Goal: Task Accomplishment & Management: Complete application form

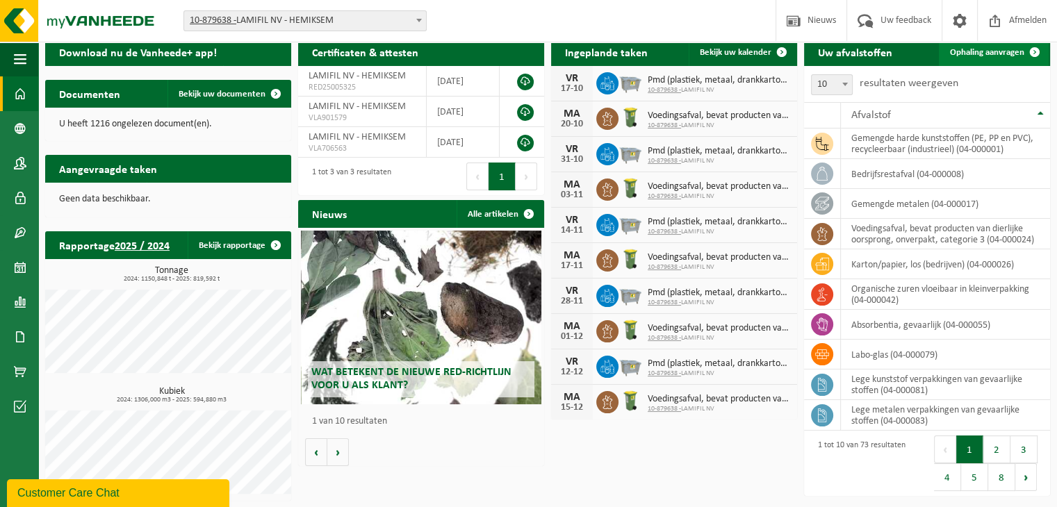
click at [990, 52] on span "Ophaling aanvragen" at bounding box center [987, 52] width 74 height 9
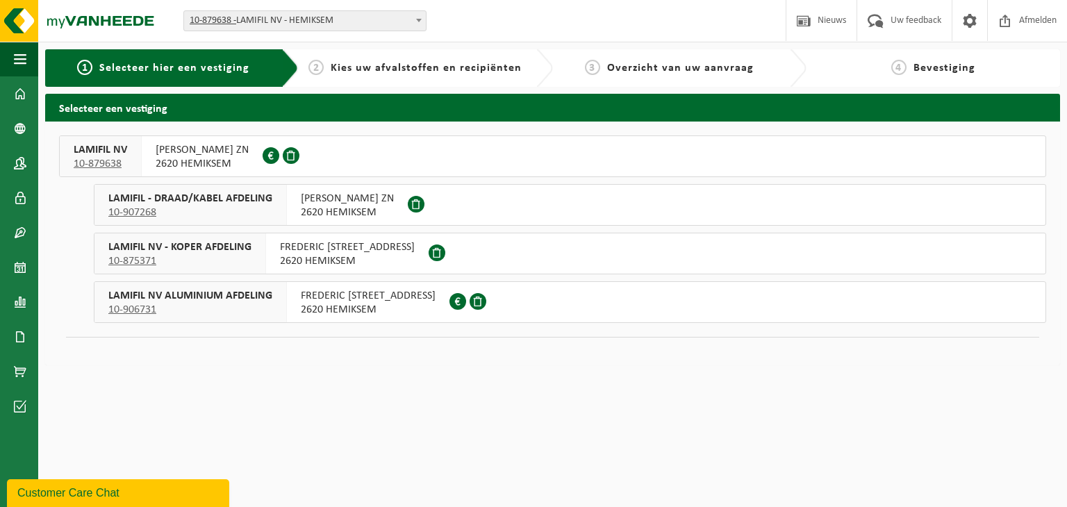
click at [197, 157] on span "2620 HEMIKSEM" at bounding box center [202, 164] width 93 height 14
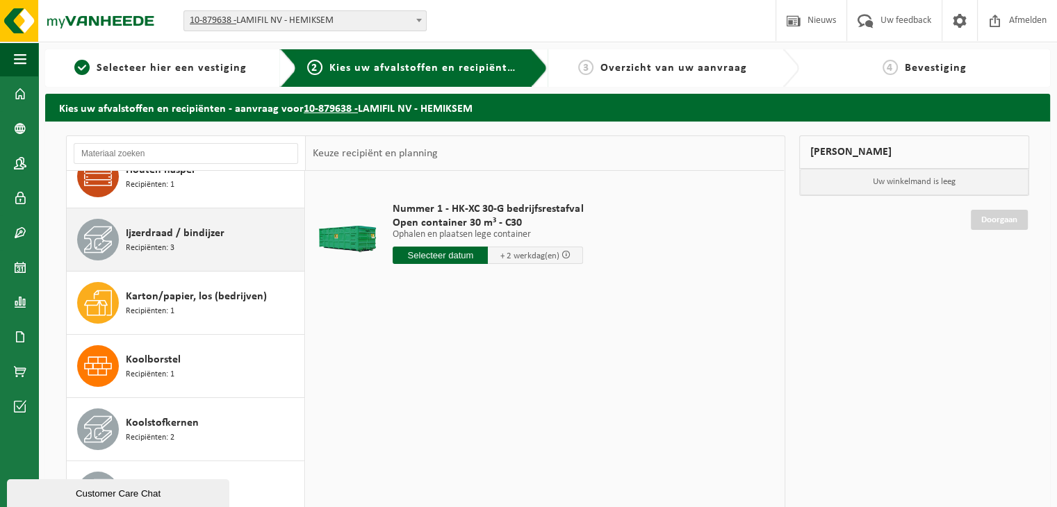
scroll to position [347, 0]
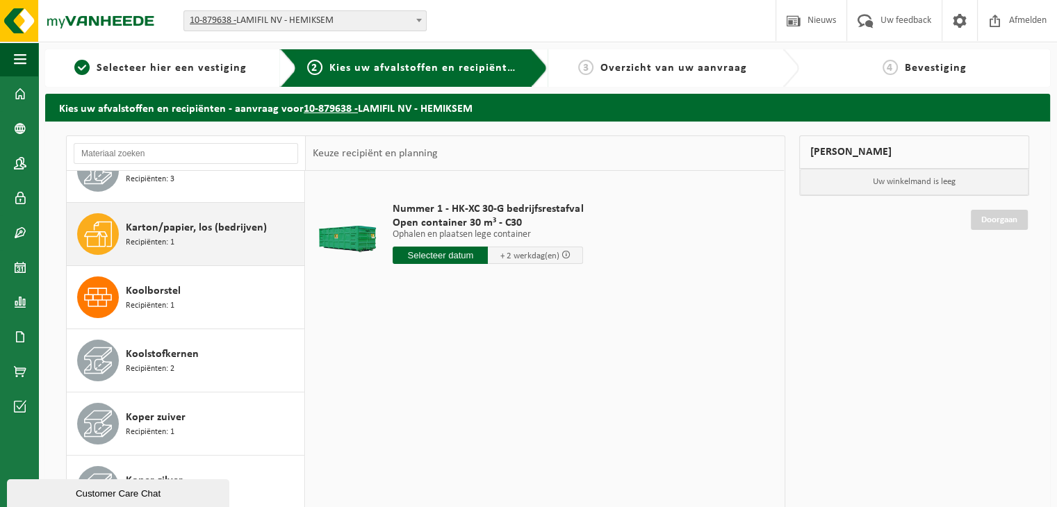
click at [188, 248] on div "Karton/papier, los (bedrijven) Recipiënten: 1" at bounding box center [213, 234] width 175 height 42
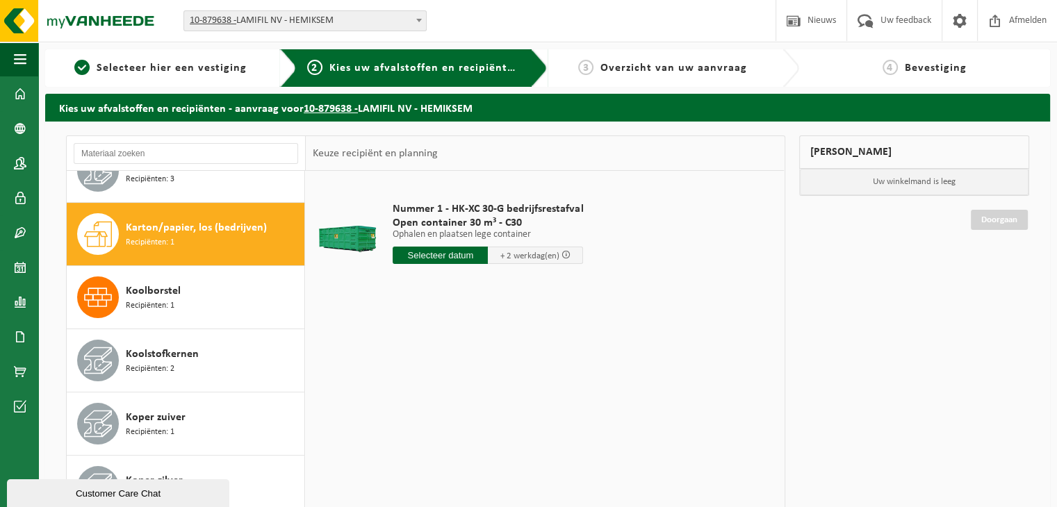
scroll to position [378, 0]
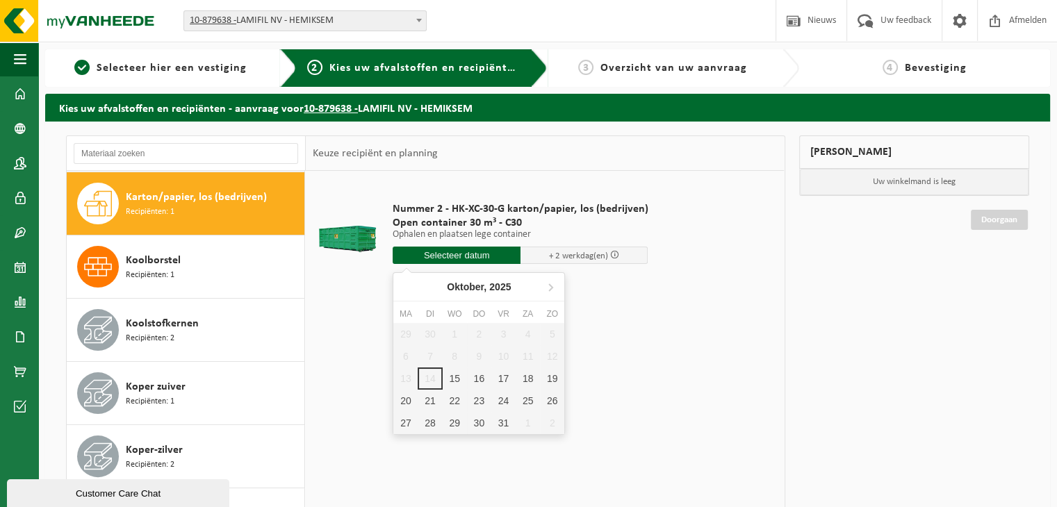
click at [419, 252] on input "text" at bounding box center [457, 255] width 128 height 17
click at [457, 380] on div "15" at bounding box center [455, 379] width 24 height 22
type input "Van 2025-10-15"
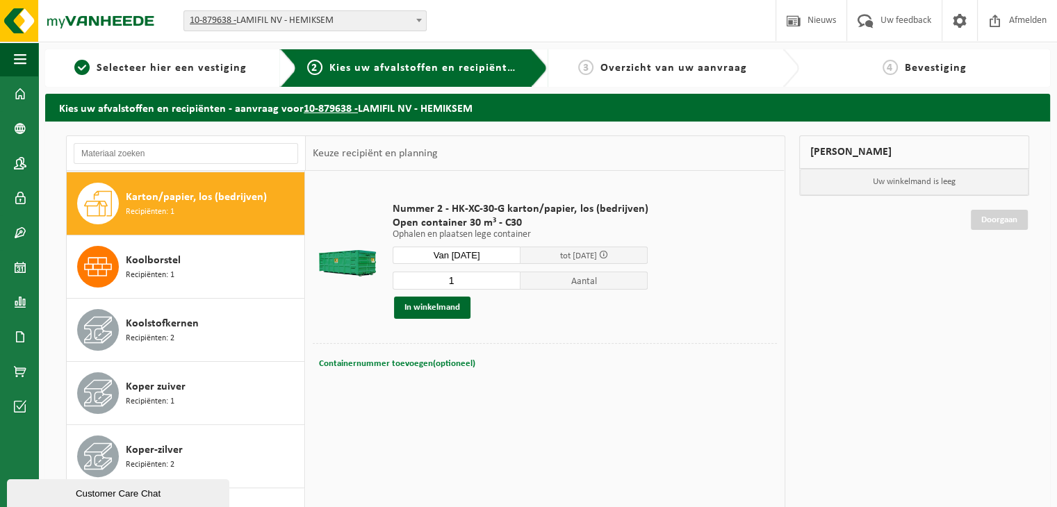
click at [385, 368] on button "Containernummer toevoegen(optioneel) Annuleren" at bounding box center [397, 363] width 159 height 19
click at [388, 361] on input "text" at bounding box center [480, 363] width 225 height 19
type input "C30 - 1054"
click at [427, 312] on button "In winkelmand" at bounding box center [432, 308] width 76 height 22
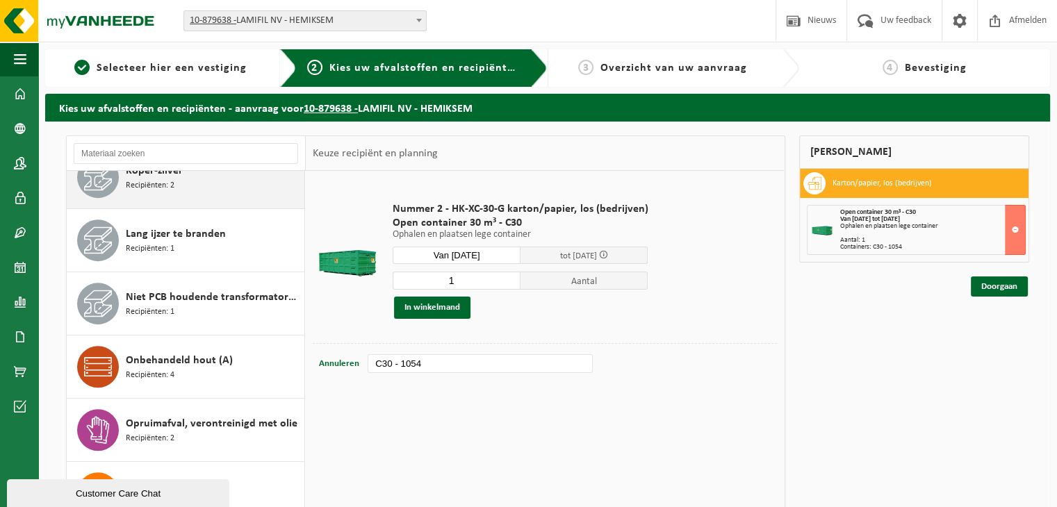
scroll to position [725, 0]
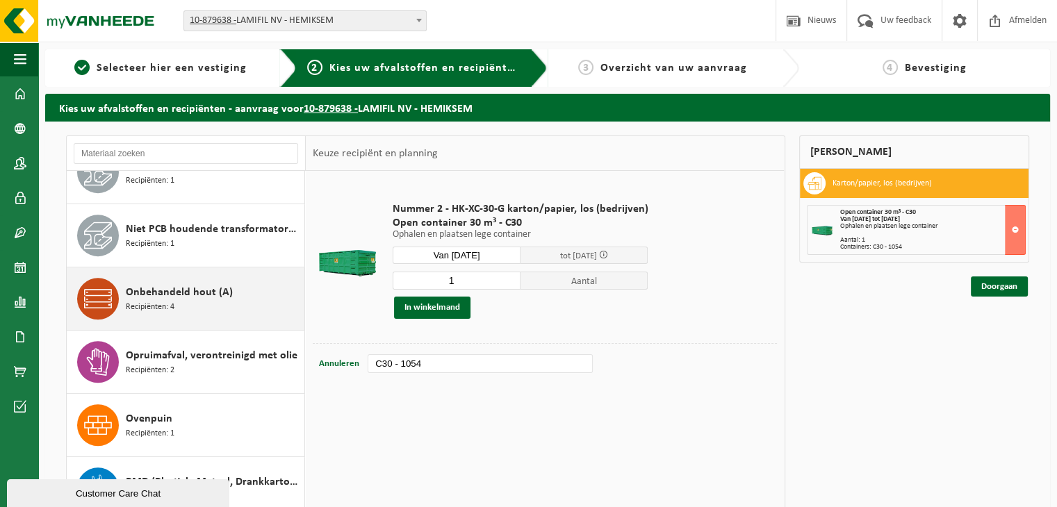
click at [181, 292] on span "Onbehandeld hout (A)" at bounding box center [179, 292] width 107 height 17
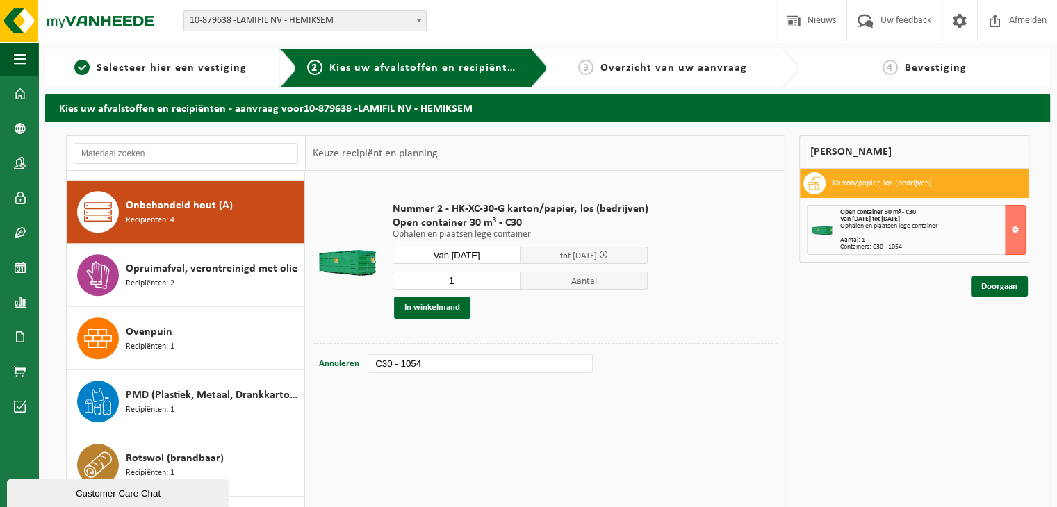
scroll to position [820, 0]
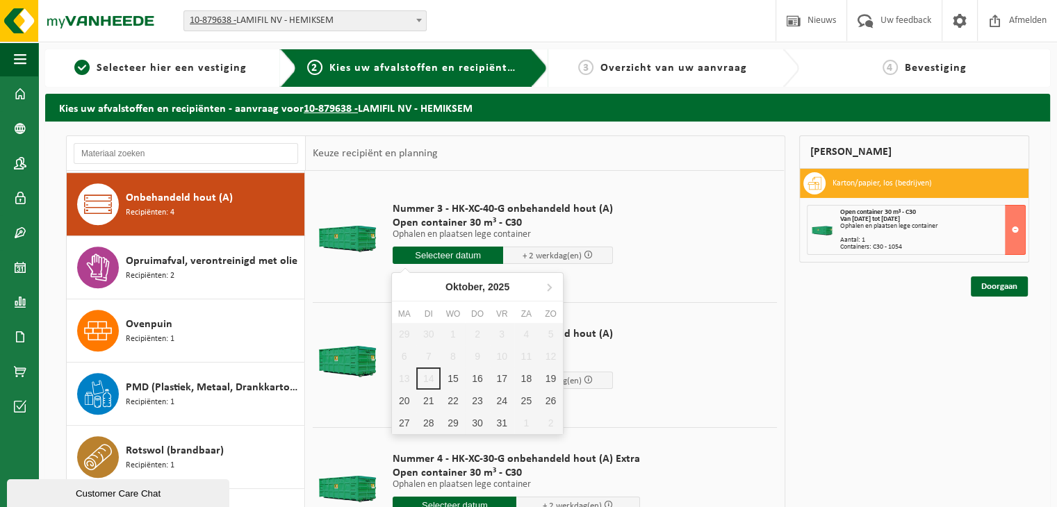
click at [439, 263] on input "text" at bounding box center [448, 255] width 110 height 17
click at [450, 374] on div "15" at bounding box center [453, 379] width 24 height 22
type input "Van 2025-10-15"
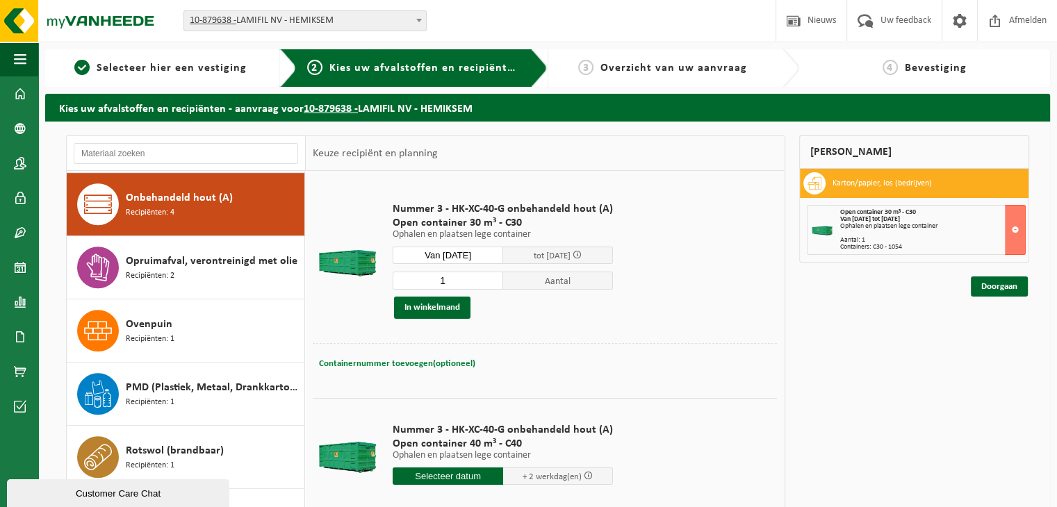
click at [401, 362] on span "Containernummer toevoegen(optioneel)" at bounding box center [397, 363] width 156 height 9
click at [388, 359] on input "text" at bounding box center [480, 363] width 225 height 19
type input "C30 - 1132"
click at [414, 313] on button "In winkelmand" at bounding box center [432, 308] width 76 height 22
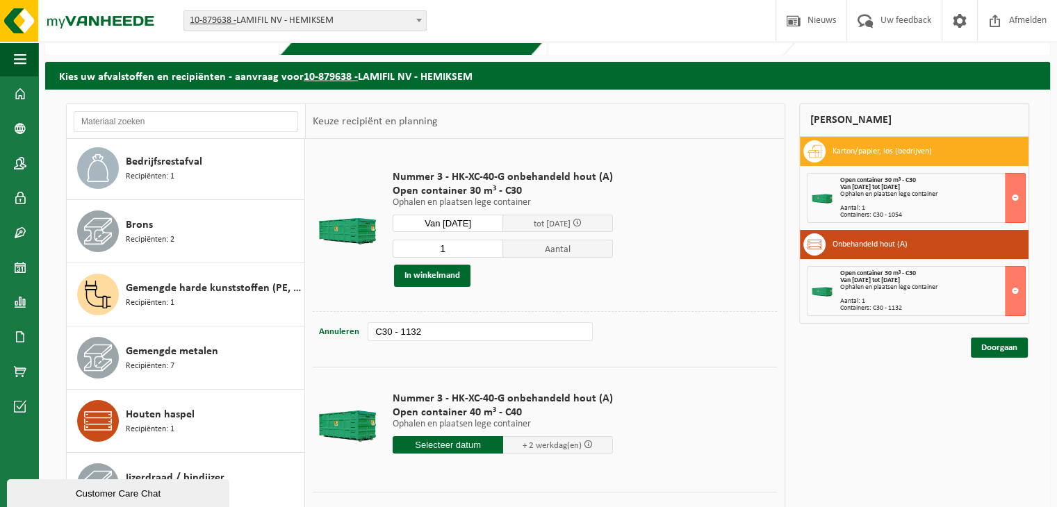
scroll to position [0, 0]
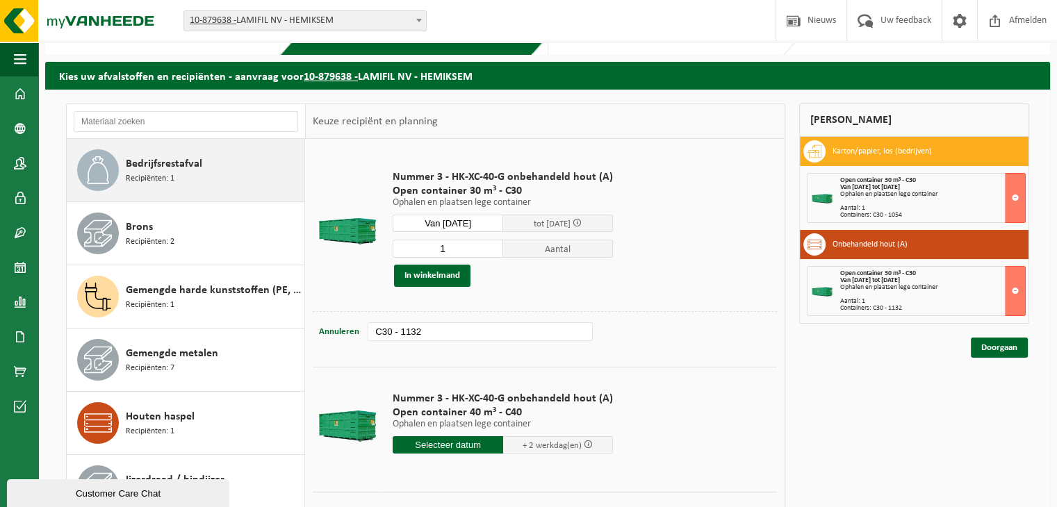
click at [175, 177] on div "Bedrijfsrestafval Recipiënten: 1" at bounding box center [213, 170] width 175 height 42
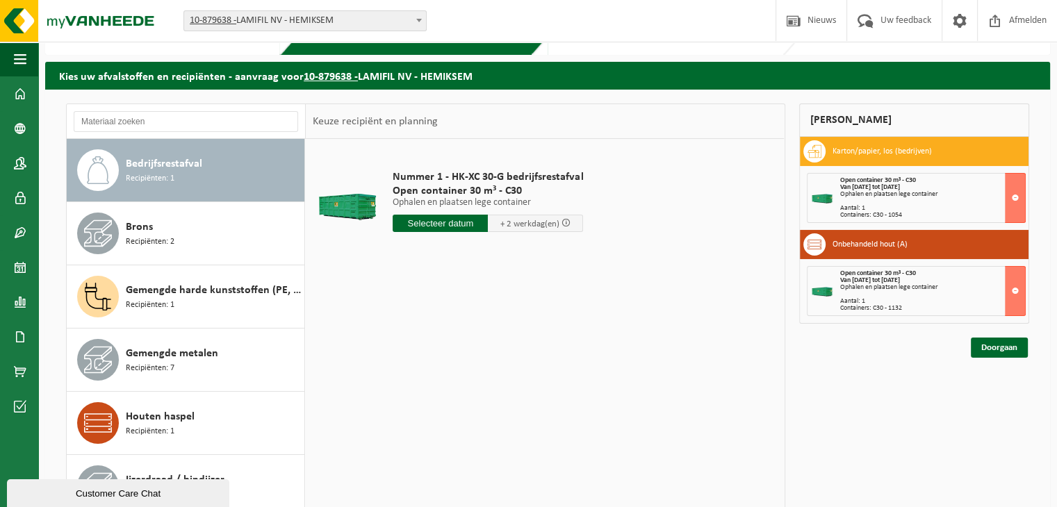
click at [425, 229] on input "text" at bounding box center [440, 223] width 95 height 17
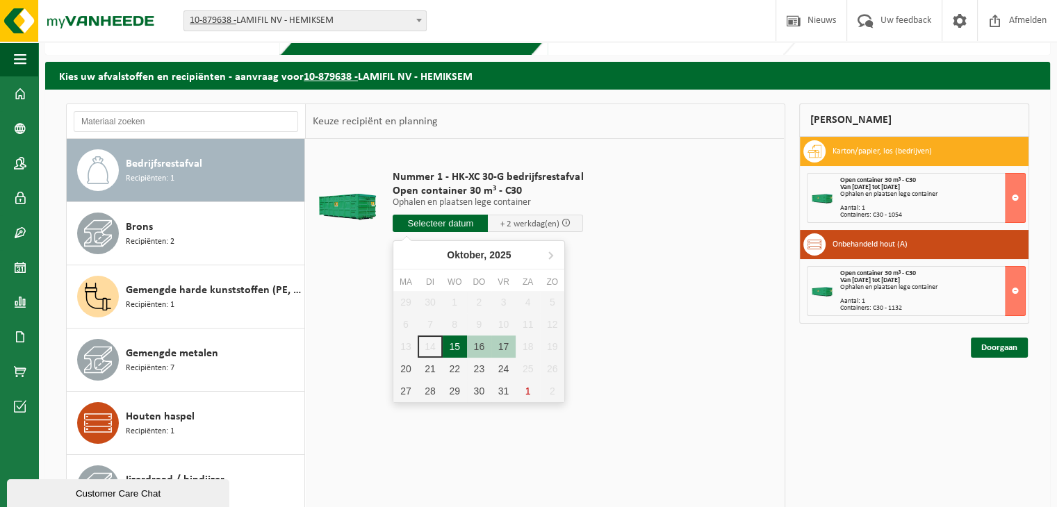
click at [454, 344] on div "15" at bounding box center [455, 347] width 24 height 22
type input "Van 2025-10-15"
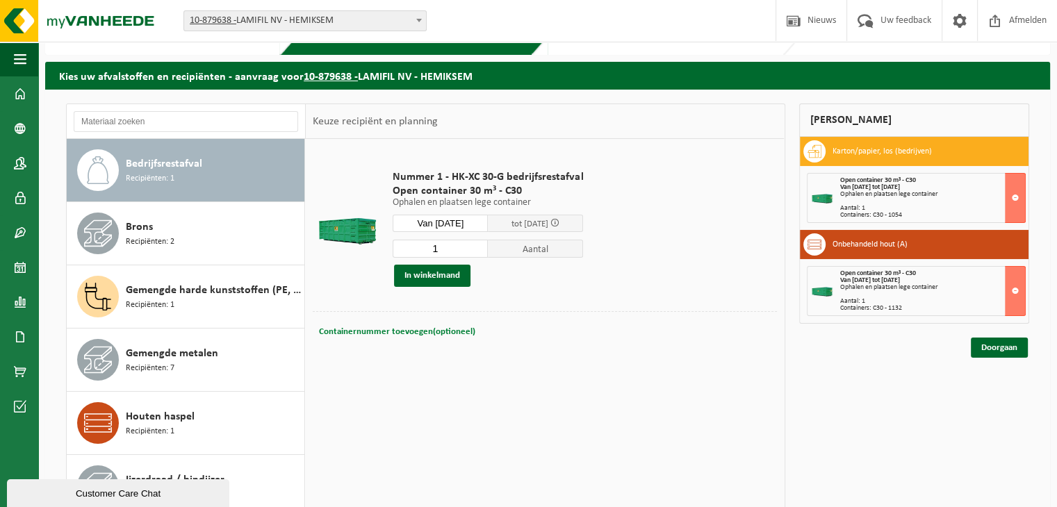
click at [396, 329] on span "Containernummer toevoegen(optioneel)" at bounding box center [397, 331] width 156 height 9
click at [393, 329] on input "text" at bounding box center [480, 331] width 225 height 19
type input "C30 - 501"
click at [400, 284] on button "In winkelmand" at bounding box center [432, 276] width 76 height 22
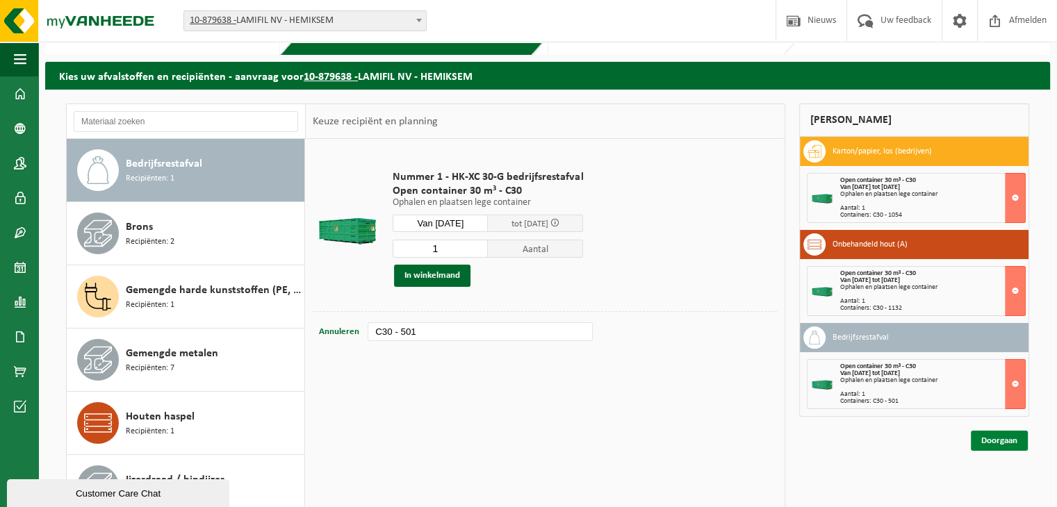
click at [1013, 444] on link "Doorgaan" at bounding box center [999, 441] width 57 height 20
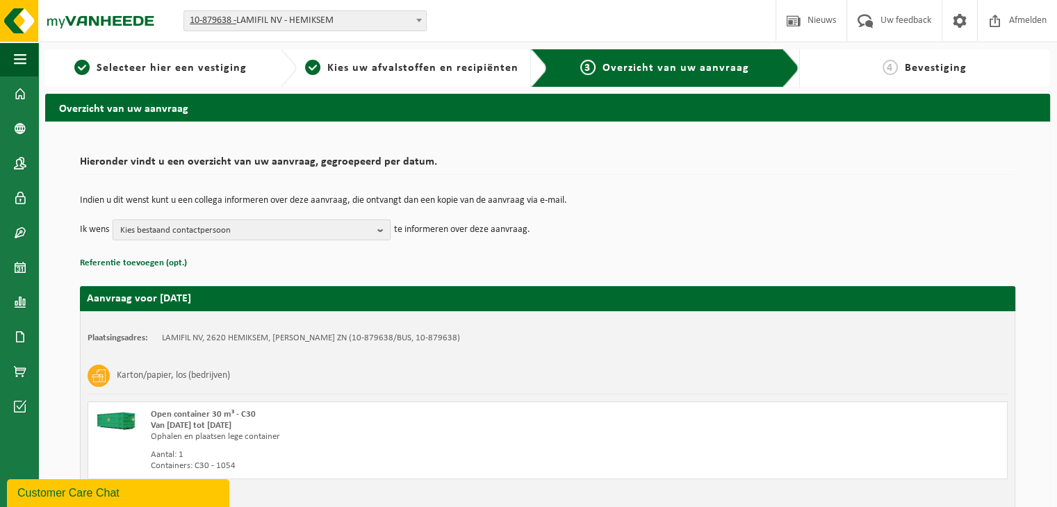
click at [168, 234] on span "Kies bestaand contactpersoon" at bounding box center [246, 230] width 252 height 21
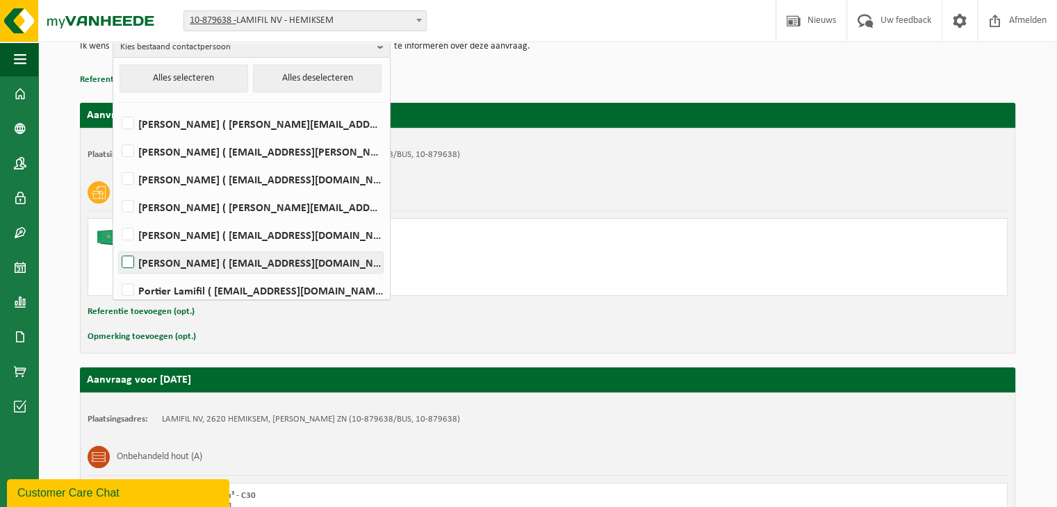
scroll to position [208, 0]
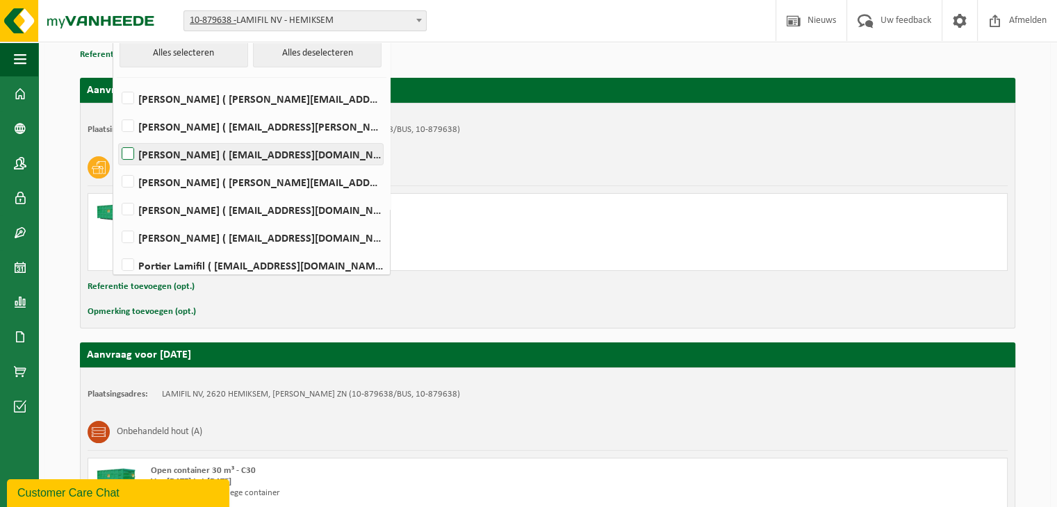
click at [128, 154] on label "Dirk Boels ( dirk.boels@lamifil.be )" at bounding box center [251, 154] width 264 height 21
click at [117, 137] on input "Dirk Boels ( dirk.boels@lamifil.be )" at bounding box center [116, 136] width 1 height 1
checkbox input "true"
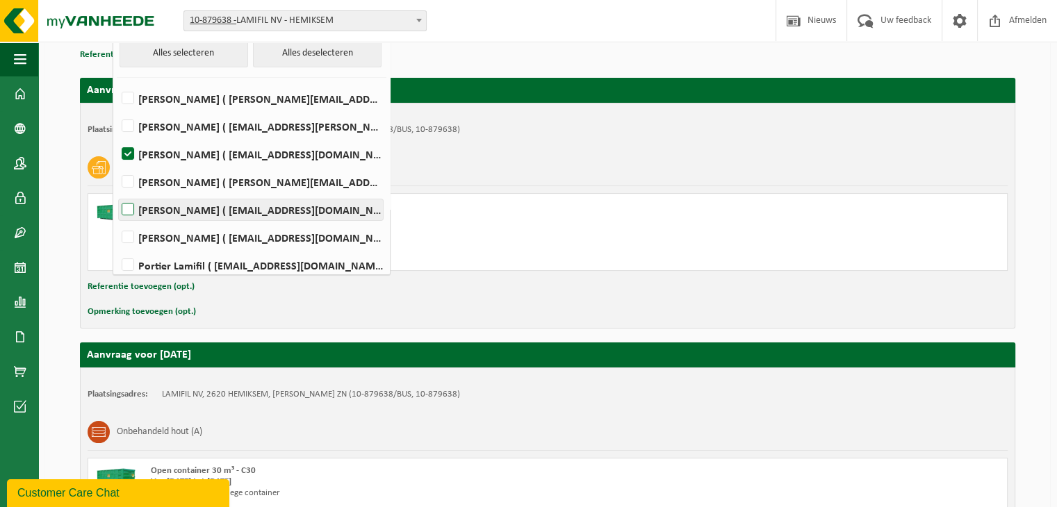
click at [138, 211] on label "Marc De Wijn ( marc.de.wijn@lamifil.be )" at bounding box center [251, 209] width 264 height 21
click at [117, 192] on input "Marc De Wijn ( marc.de.wijn@lamifil.be )" at bounding box center [116, 192] width 1 height 1
checkbox input "true"
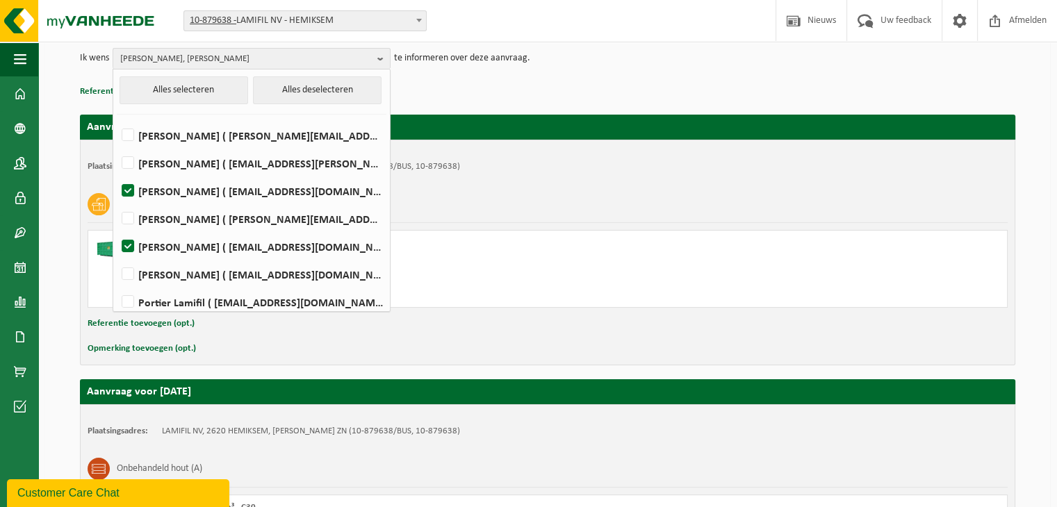
scroll to position [69, 0]
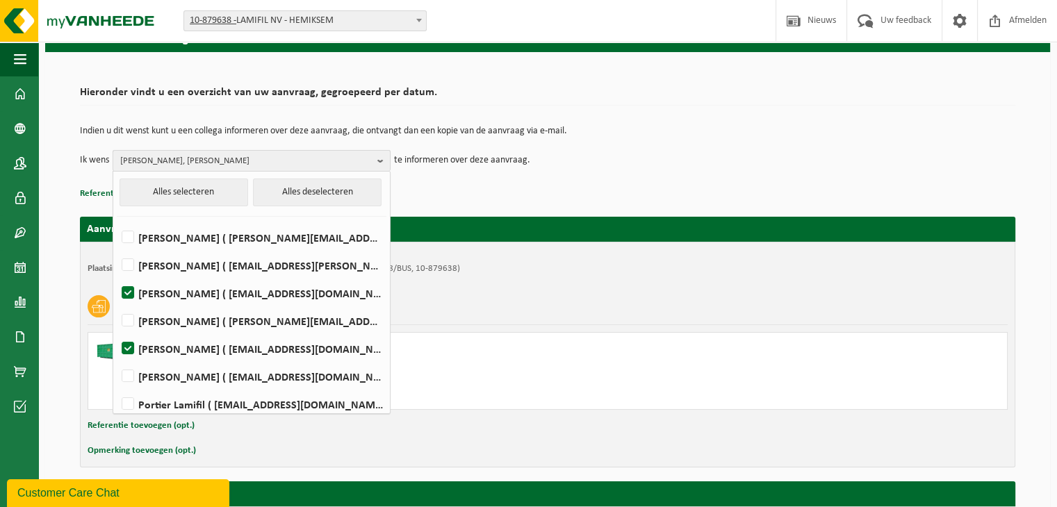
click at [379, 155] on b "button" at bounding box center [383, 161] width 13 height 20
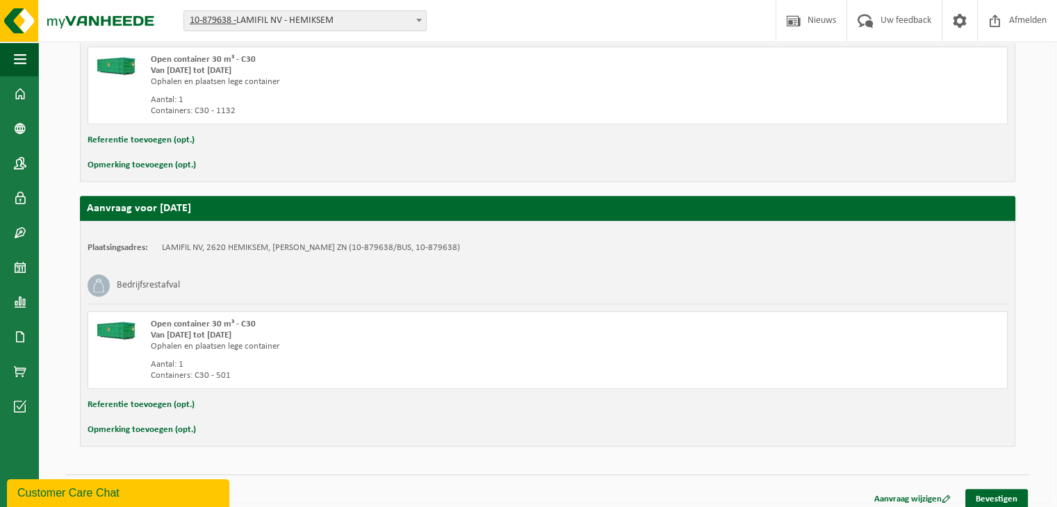
scroll to position [627, 0]
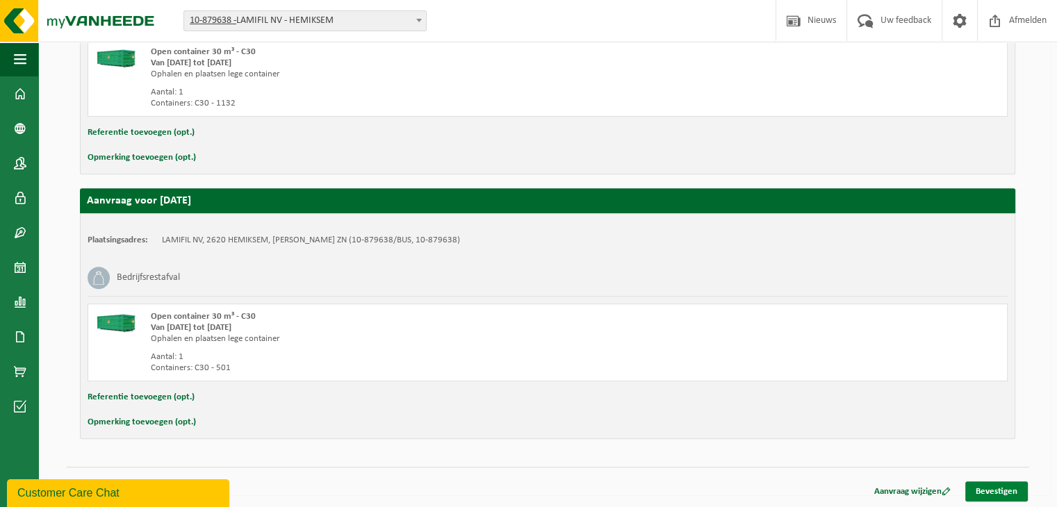
click at [1020, 493] on link "Bevestigen" at bounding box center [996, 492] width 63 height 20
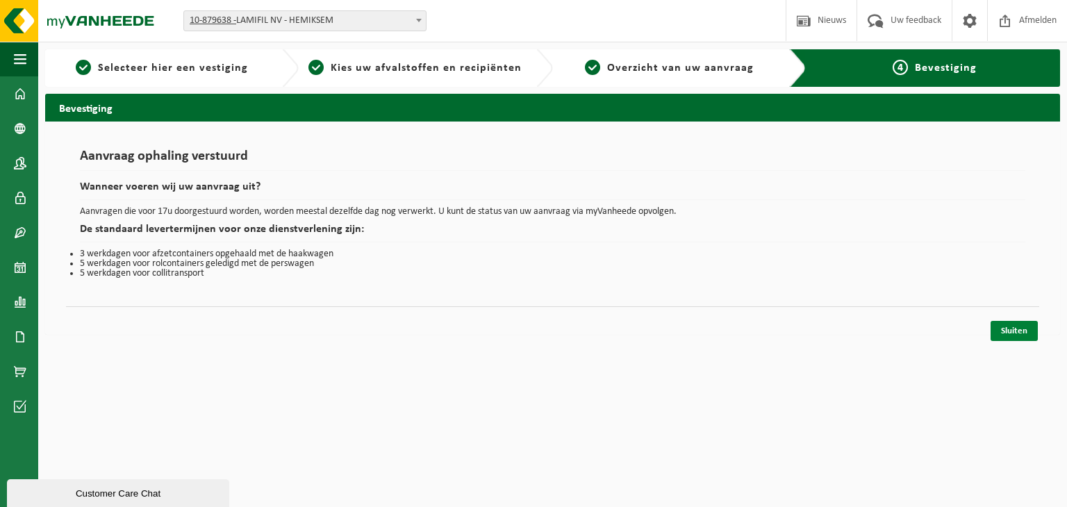
click at [1000, 328] on link "Sluiten" at bounding box center [1014, 331] width 47 height 20
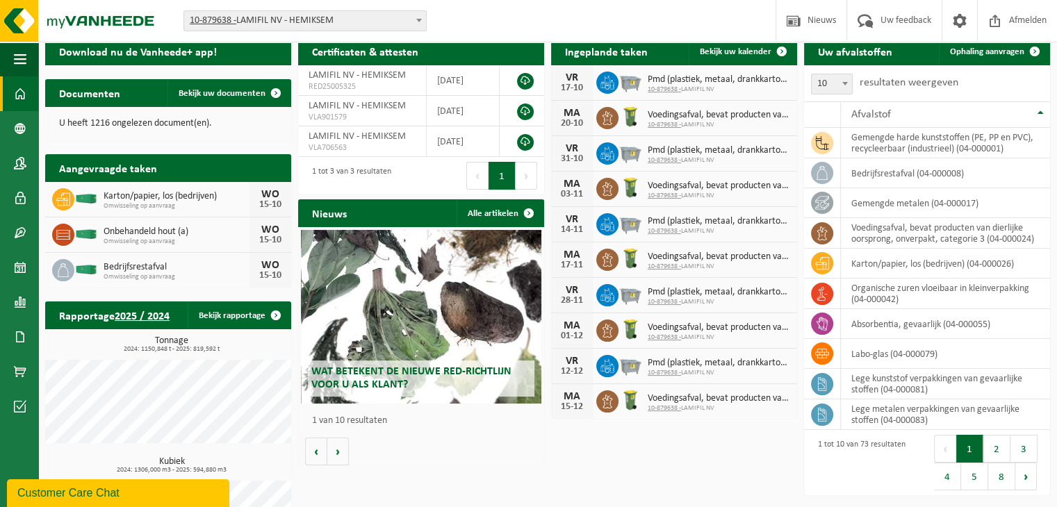
scroll to position [69, 0]
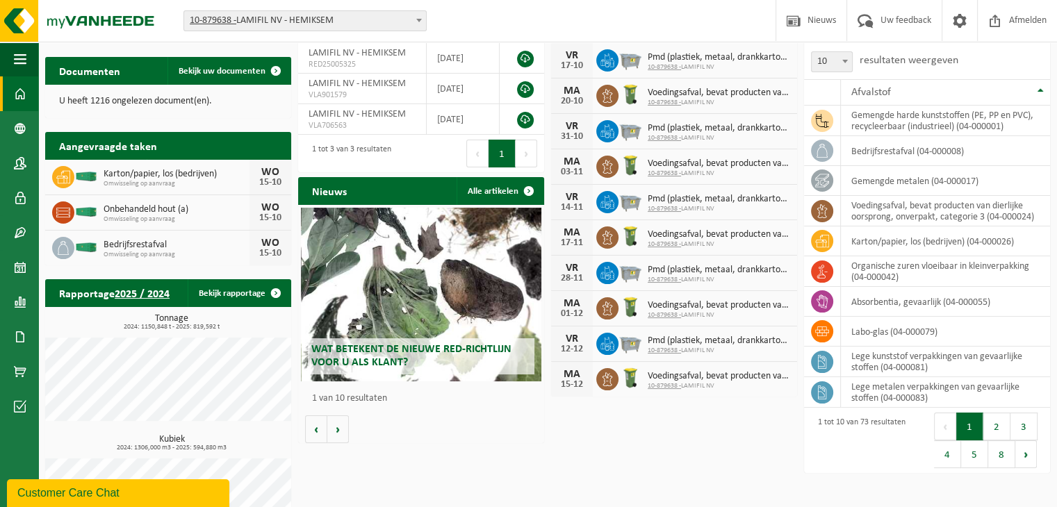
click at [574, 455] on div "Download nu de Vanheede+ app! Toon QR Certificaten & attesten Bekijk uw certifi…" at bounding box center [548, 282] width 1012 height 548
